Goal: Information Seeking & Learning: Learn about a topic

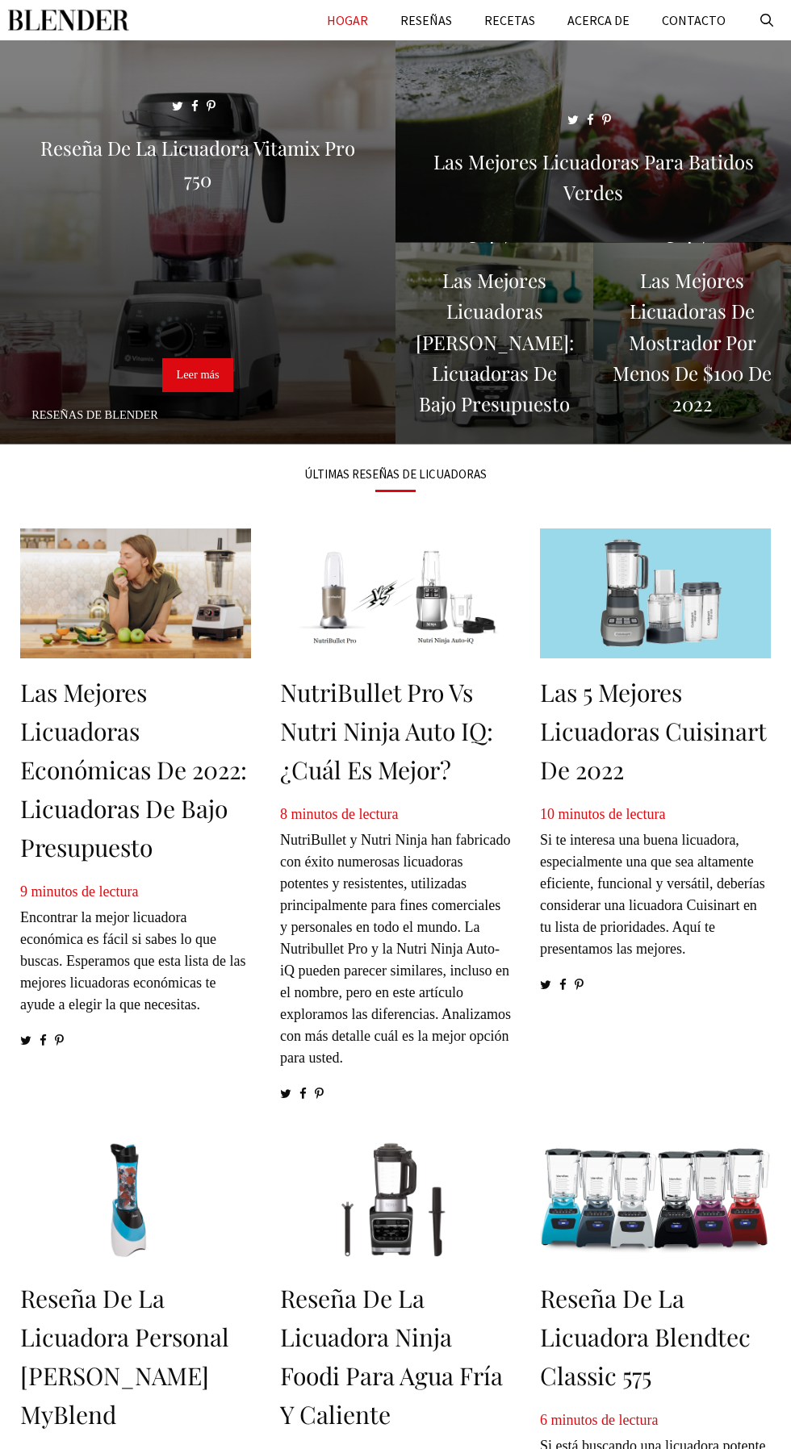
click at [225, 386] on link "Leer más" at bounding box center [197, 375] width 70 height 34
